Goal: Ask a question

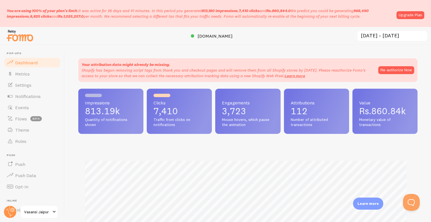
scroll to position [147, 335]
click at [404, 71] on button "Re-authorize Now" at bounding box center [396, 70] width 36 height 8
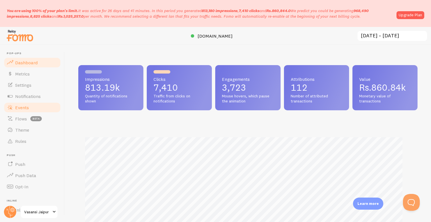
scroll to position [280483, 280295]
click at [33, 164] on link "Push" at bounding box center [32, 164] width 58 height 11
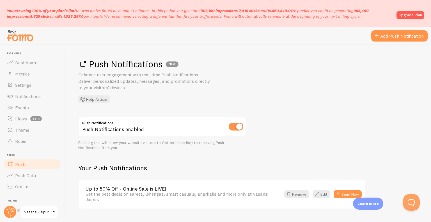
scroll to position [8, 0]
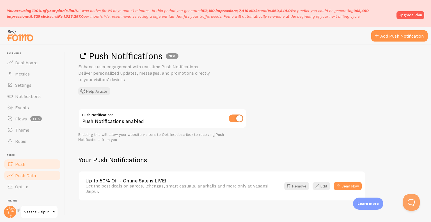
click at [40, 177] on link "Push Data" at bounding box center [32, 175] width 58 height 11
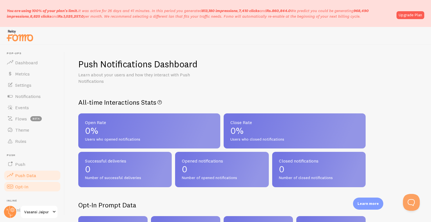
click at [30, 188] on link "Opt-In" at bounding box center [32, 186] width 58 height 11
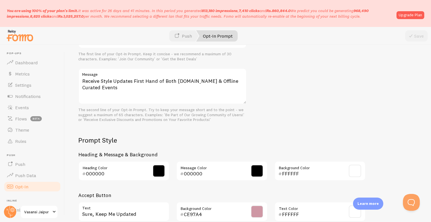
scroll to position [264, 0]
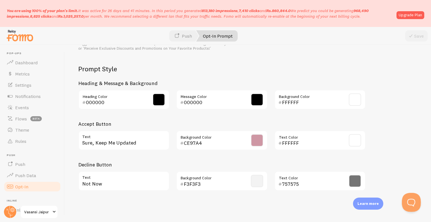
click at [412, 201] on button "Open Beacon popover" at bounding box center [410, 201] width 17 height 17
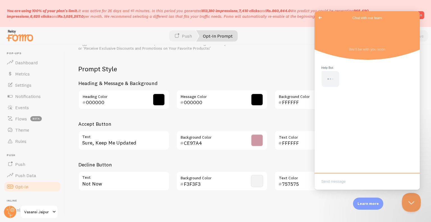
scroll to position [0, 0]
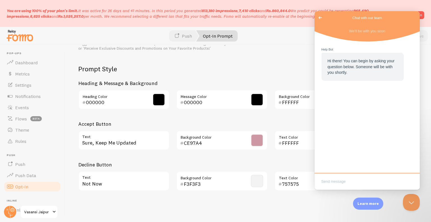
click at [361, 182] on textarea "Write chat message" at bounding box center [367, 181] width 103 height 13
type textarea "Hello"
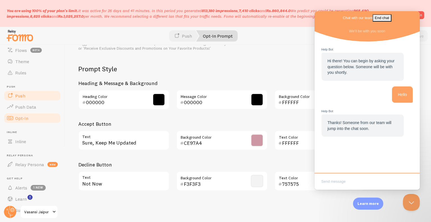
scroll to position [69, 0]
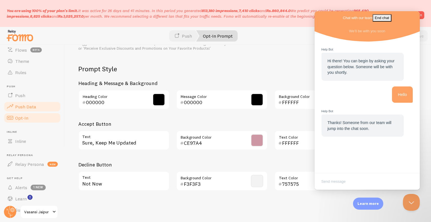
click at [33, 107] on span "Push Data" at bounding box center [25, 107] width 21 height 6
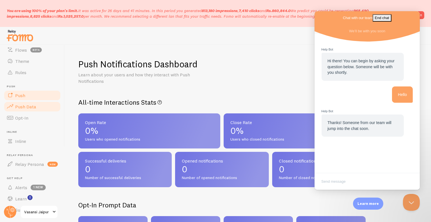
click at [26, 96] on link "Push" at bounding box center [32, 95] width 58 height 11
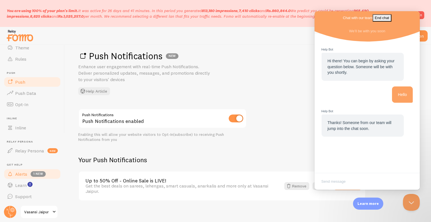
scroll to position [82, 0]
click at [27, 172] on span "Alerts" at bounding box center [21, 174] width 12 height 6
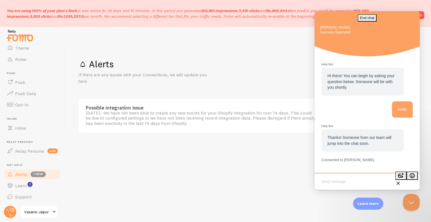
scroll to position [82, 0]
click at [39, 81] on link "Push" at bounding box center [32, 81] width 58 height 11
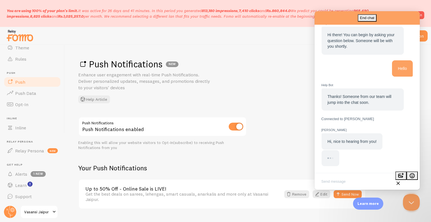
scroll to position [22, 0]
click at [334, 180] on textarea "Write chat message" at bounding box center [367, 181] width 103 height 13
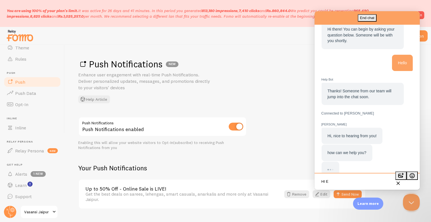
scroll to position [39, 0]
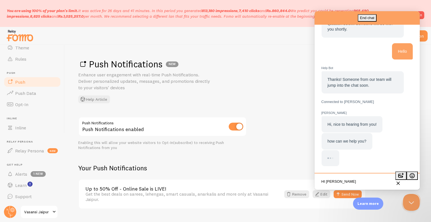
type textarea "HI Elias"
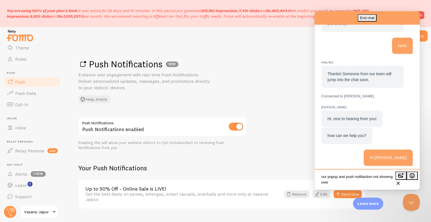
scroll to position [1, 0]
type textarea "our popup and push notifiaction not showing over the website"
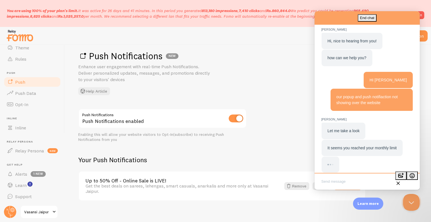
scroll to position [134, 0]
